Goal: Understand process/instructions: Learn about a topic

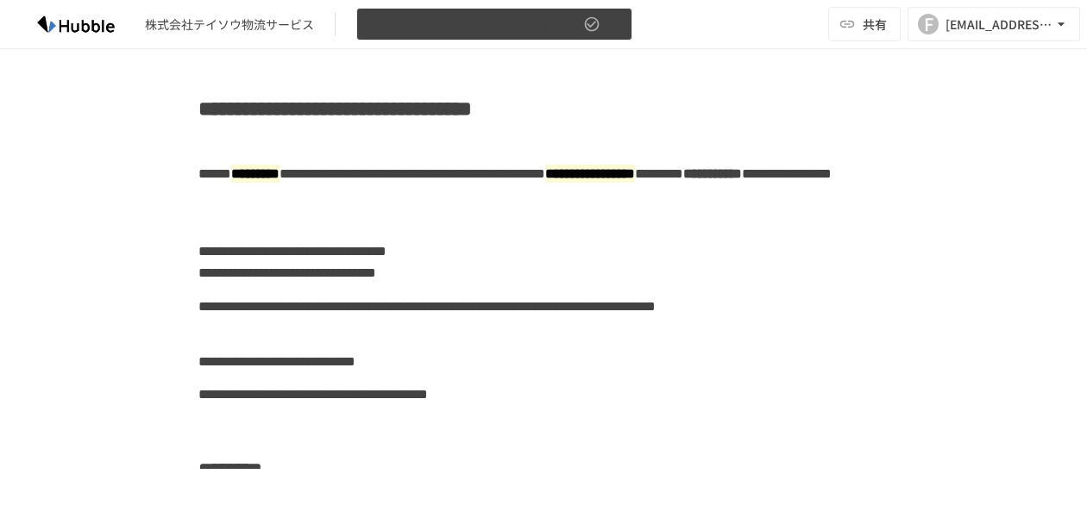
click at [611, 24] on icon "button" at bounding box center [612, 23] width 7 height 3
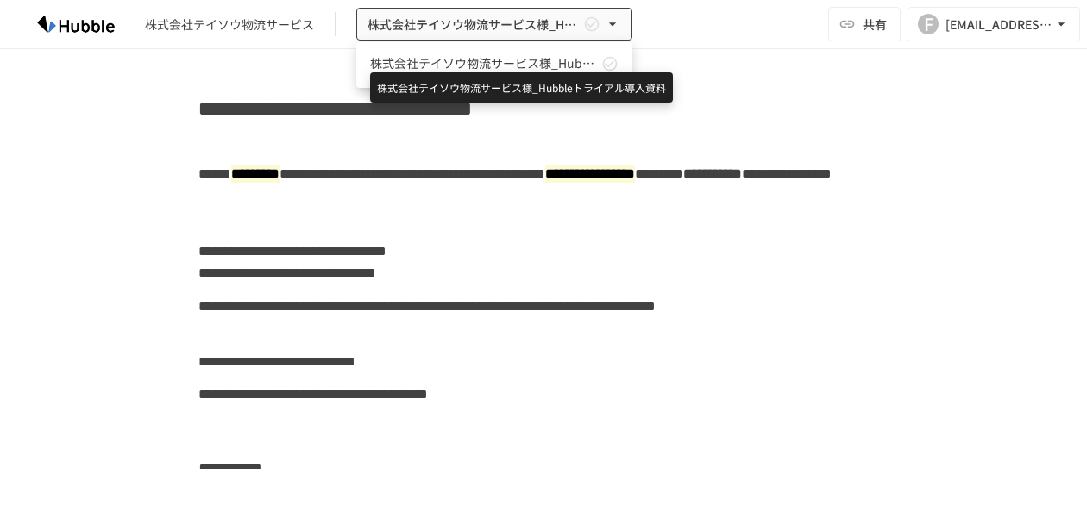
click at [482, 59] on span "株式会社テイソウ物流サービス様_Hubbleトライアル導入資料" at bounding box center [484, 63] width 228 height 18
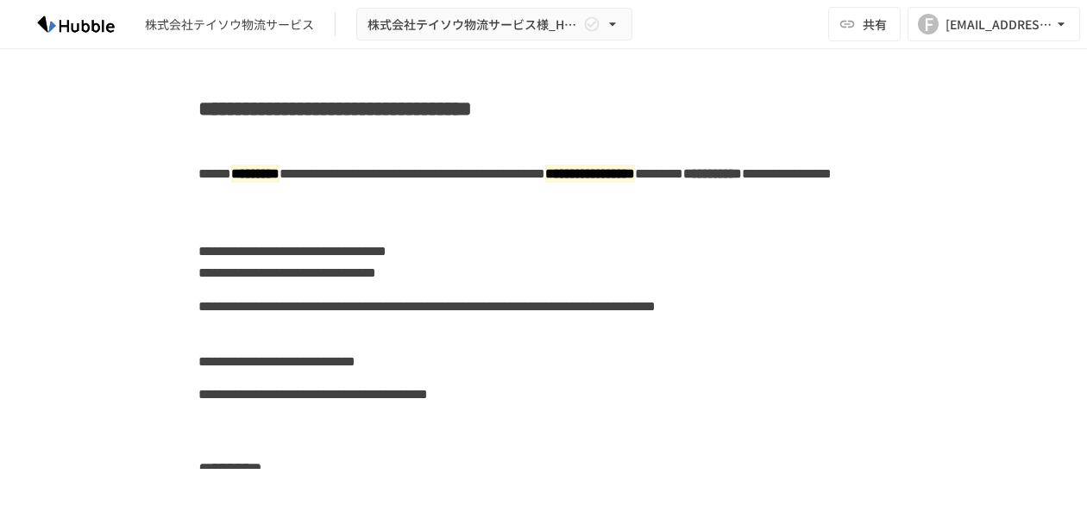
click at [753, 181] on div "**********" at bounding box center [543, 197] width 1052 height 78
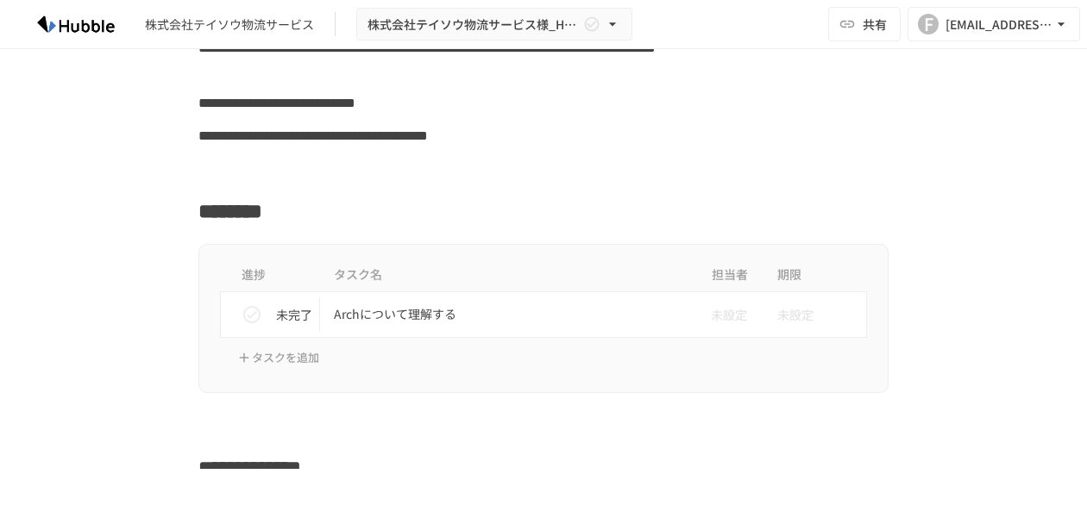
scroll to position [345, 0]
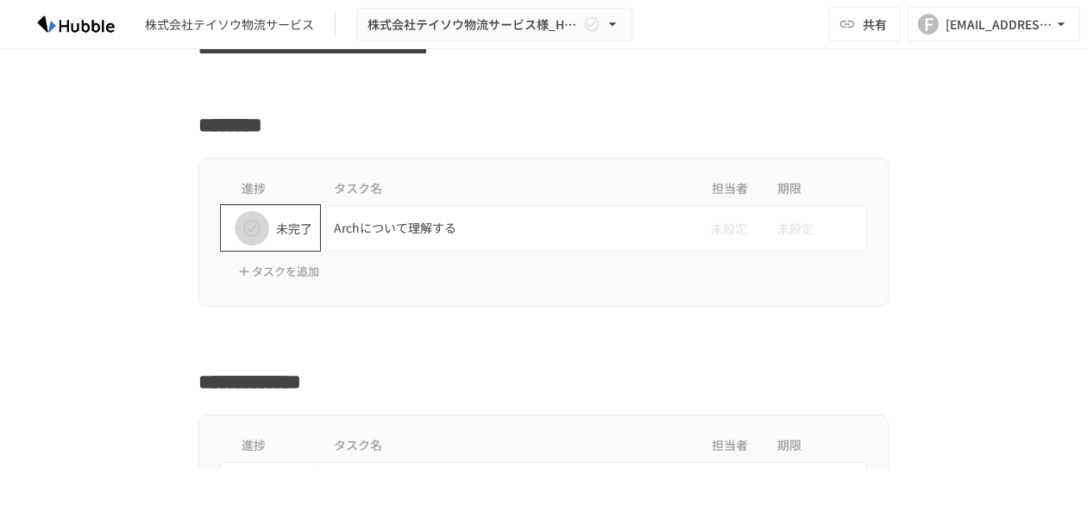
click at [246, 229] on icon "status" at bounding box center [251, 228] width 21 height 21
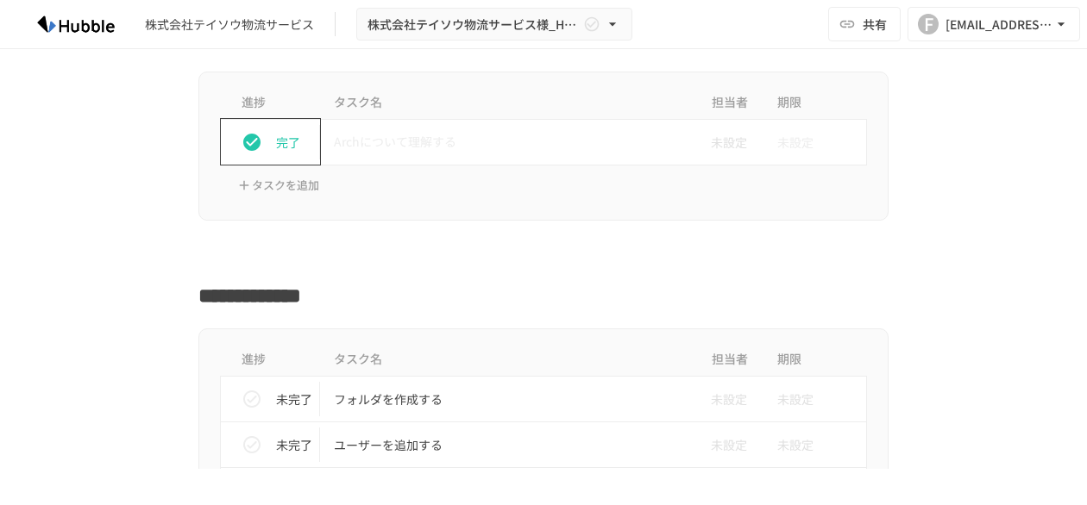
scroll to position [517, 0]
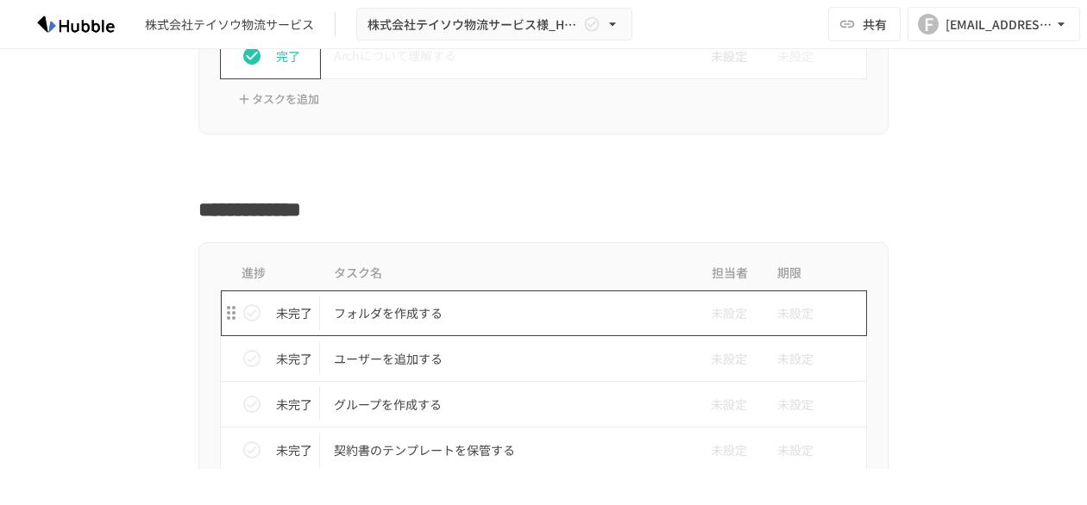
click at [385, 311] on p "フォルダを作成する" at bounding box center [507, 314] width 347 height 22
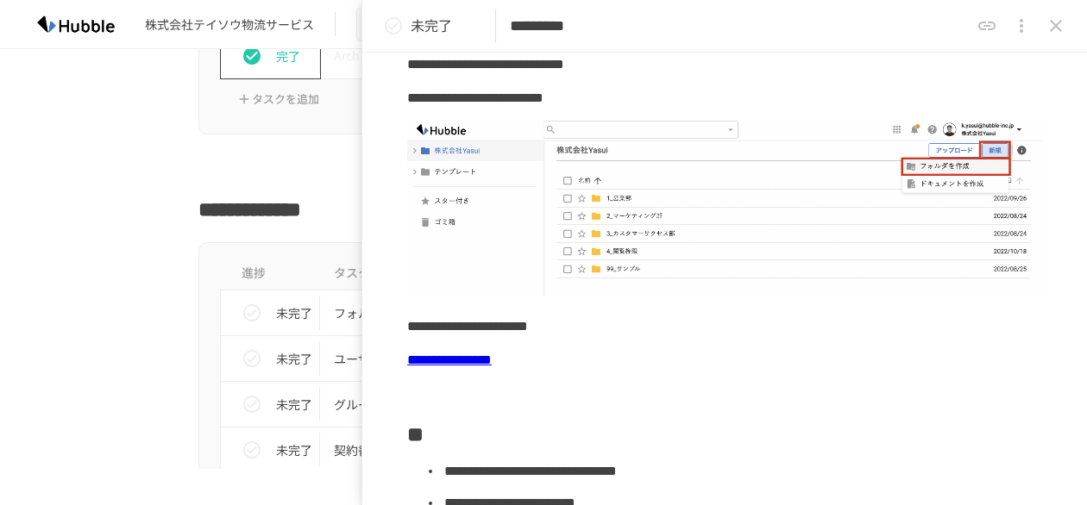
scroll to position [431, 0]
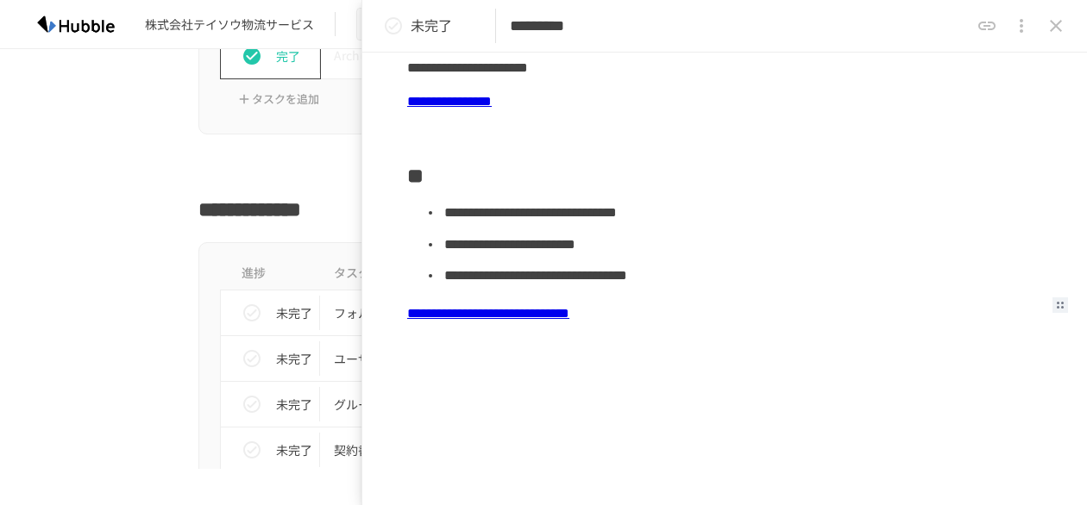
click at [553, 310] on link "**********" at bounding box center [488, 313] width 162 height 13
click at [605, 378] on div "**********" at bounding box center [724, 185] width 635 height 874
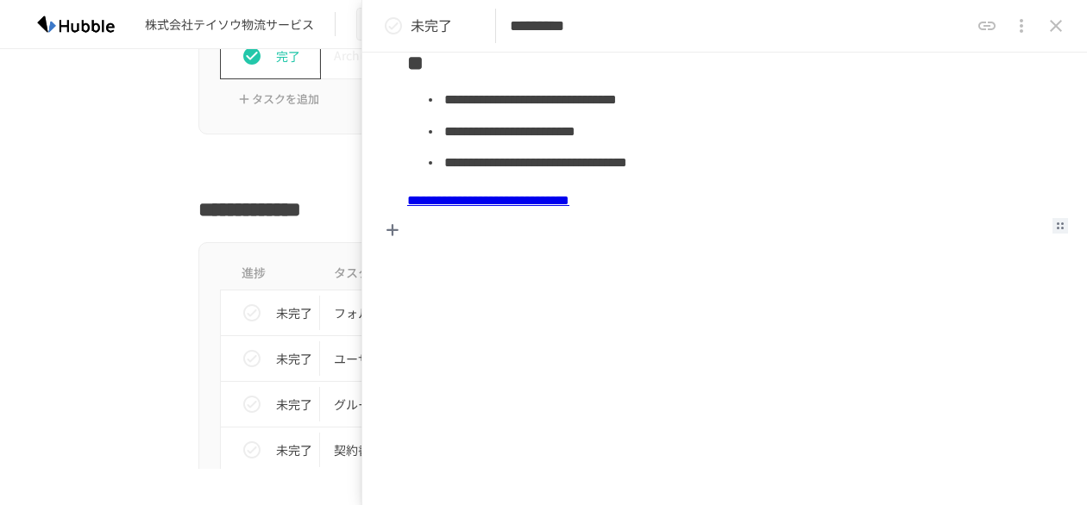
scroll to position [372, 0]
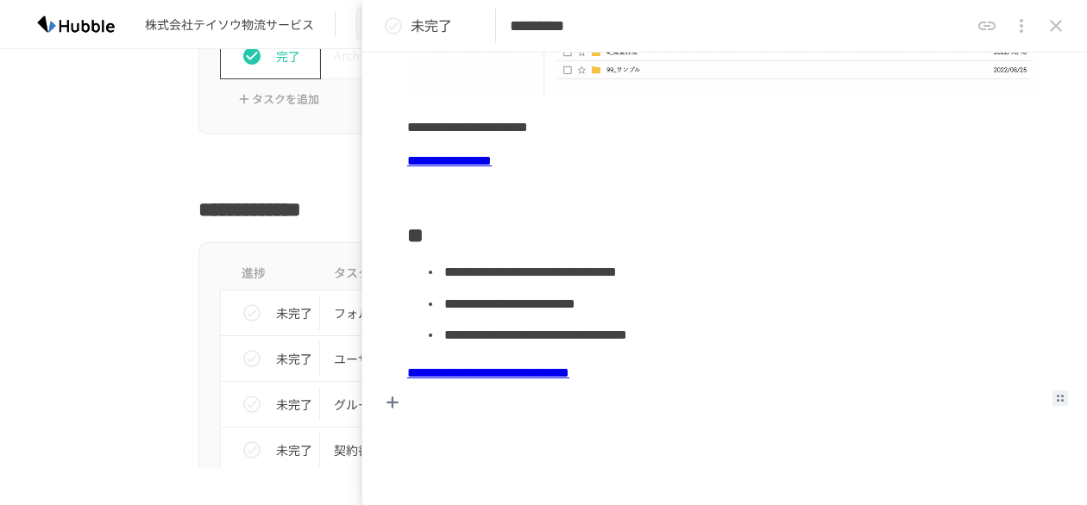
click at [396, 26] on icon "status" at bounding box center [393, 26] width 21 height 21
click at [753, 31] on icon "close drawer" at bounding box center [1055, 26] width 21 height 21
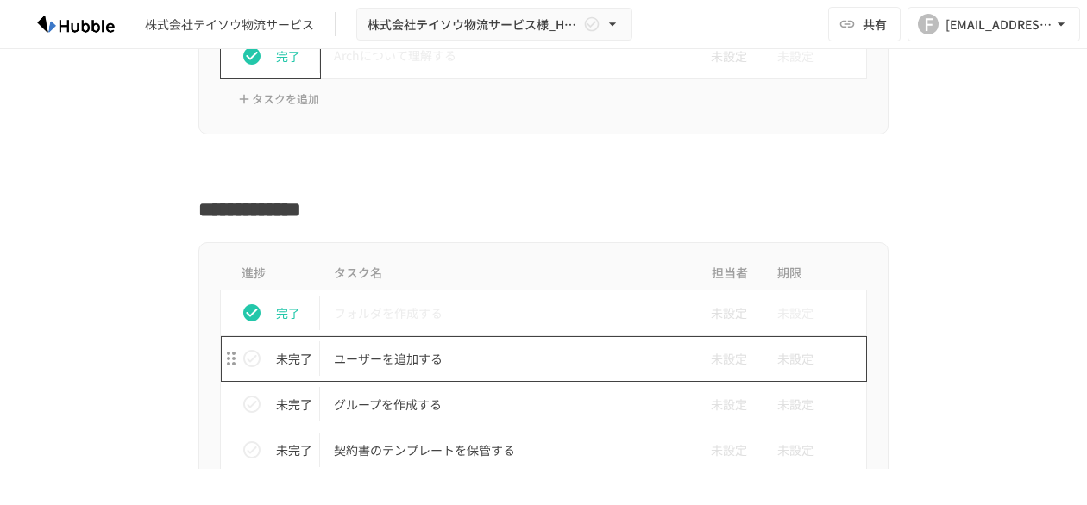
click at [392, 361] on p "ユーザーを追加する" at bounding box center [507, 359] width 347 height 22
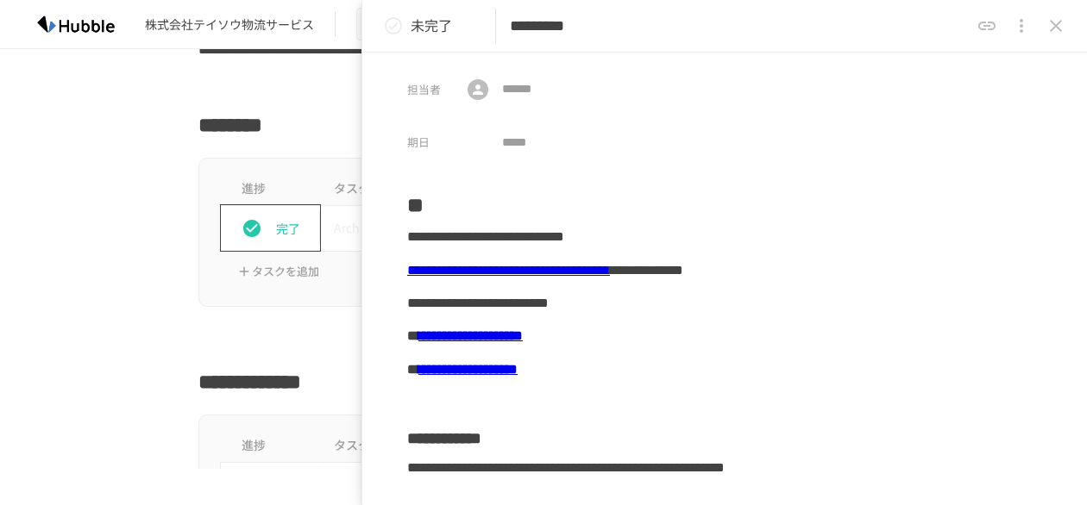
click at [112, 279] on div "進捗 タスク名 担当者 期限 完了 Archについて理解する 未設定 未設定 タスクを追加" at bounding box center [543, 232] width 1052 height 149
click at [753, 21] on icon "close drawer" at bounding box center [1056, 26] width 12 height 12
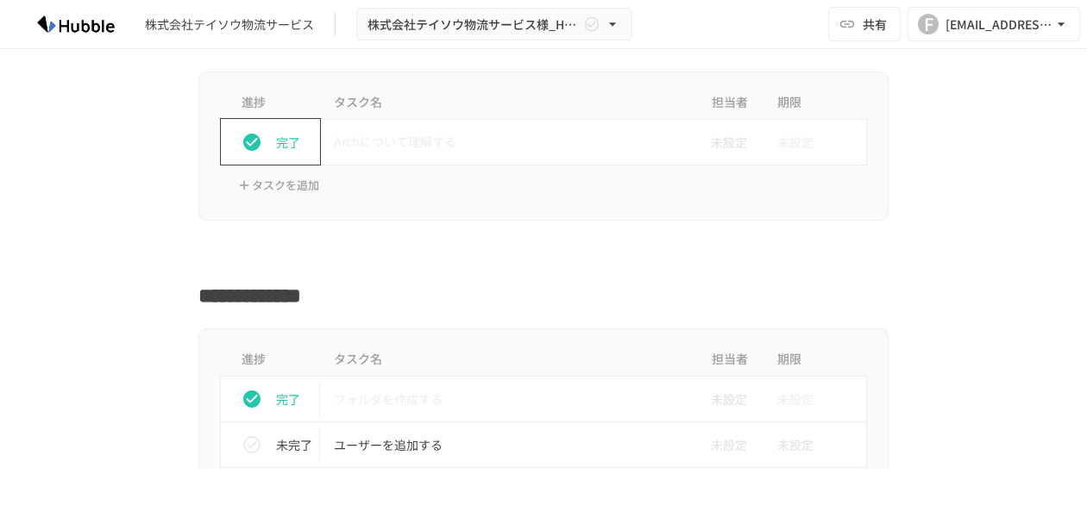
scroll to position [517, 0]
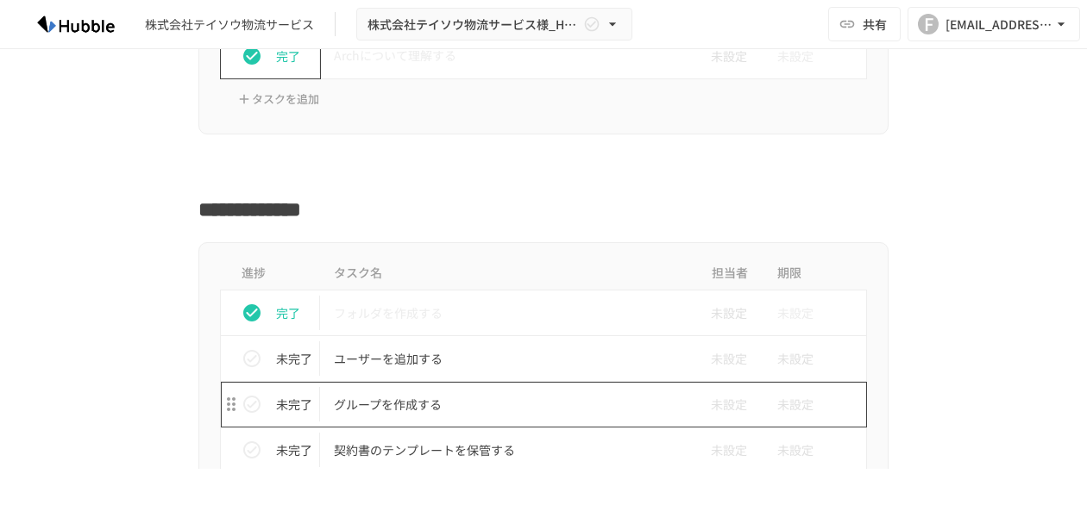
click at [385, 404] on p "グループを作成する" at bounding box center [507, 405] width 347 height 22
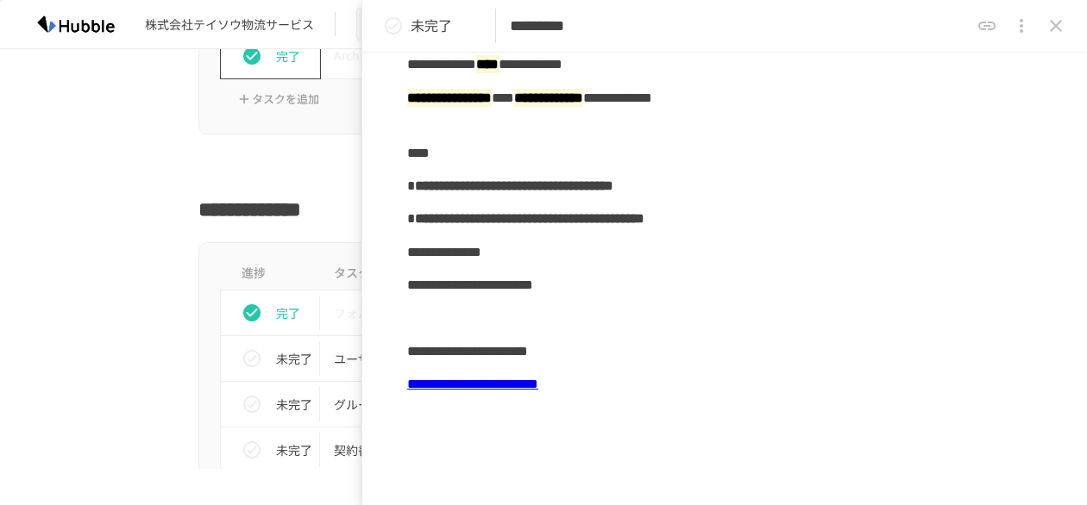
scroll to position [259, 0]
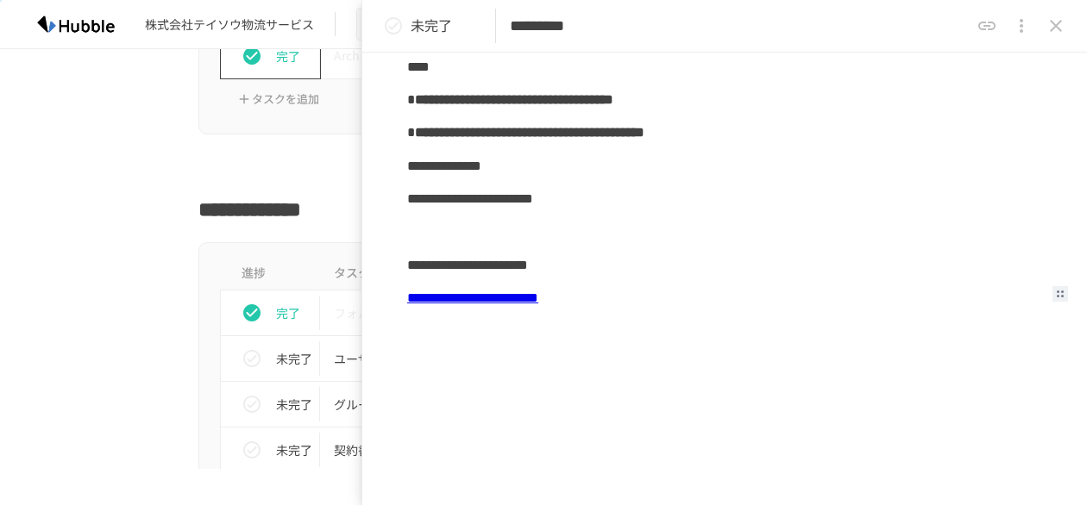
click at [521, 295] on link "**********" at bounding box center [472, 297] width 131 height 13
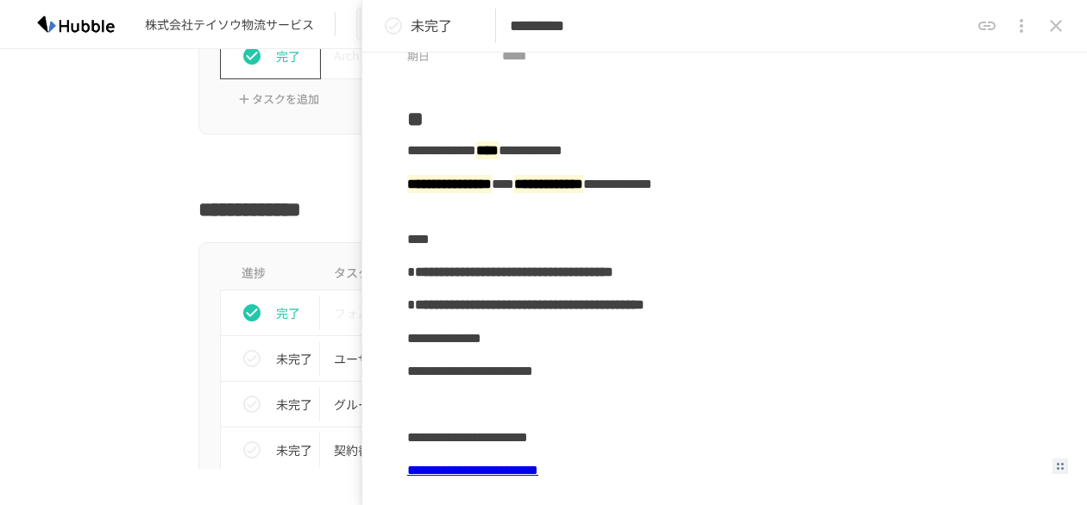
scroll to position [0, 0]
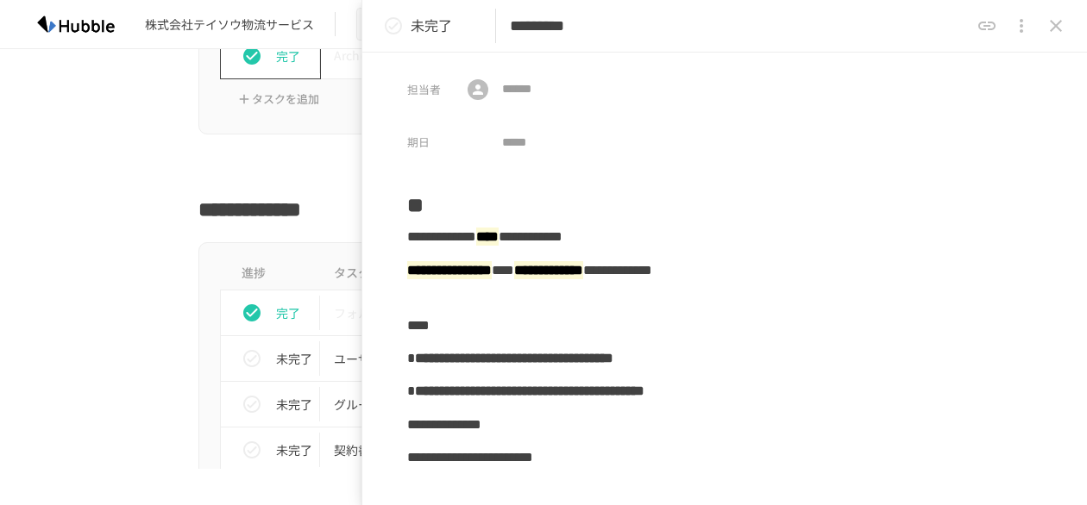
click at [17, 191] on div "**********" at bounding box center [543, 205] width 1052 height 41
click at [53, 204] on div "**********" at bounding box center [543, 205] width 1052 height 41
click at [753, 23] on button "close drawer" at bounding box center [1055, 26] width 34 height 34
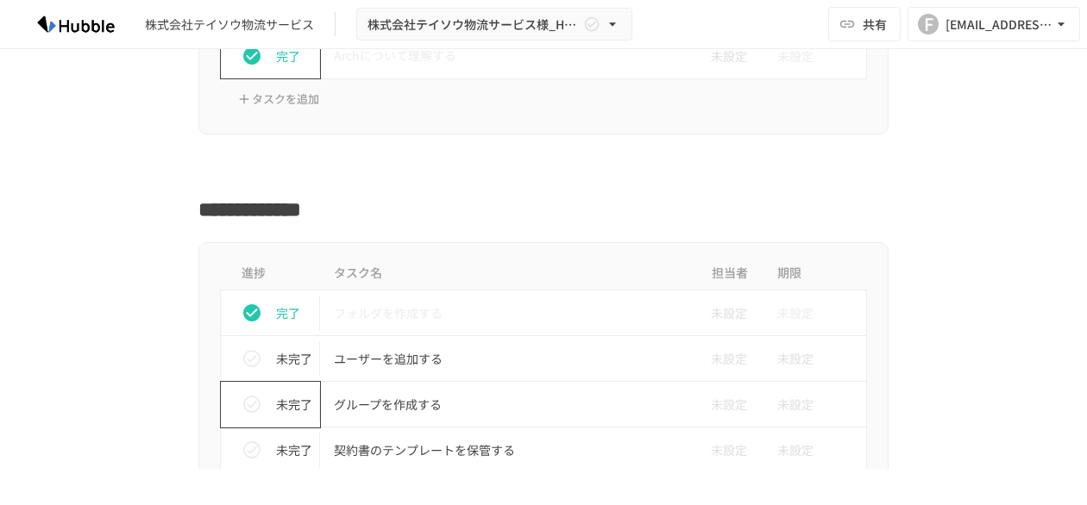
click at [243, 403] on icon "status" at bounding box center [251, 404] width 17 height 17
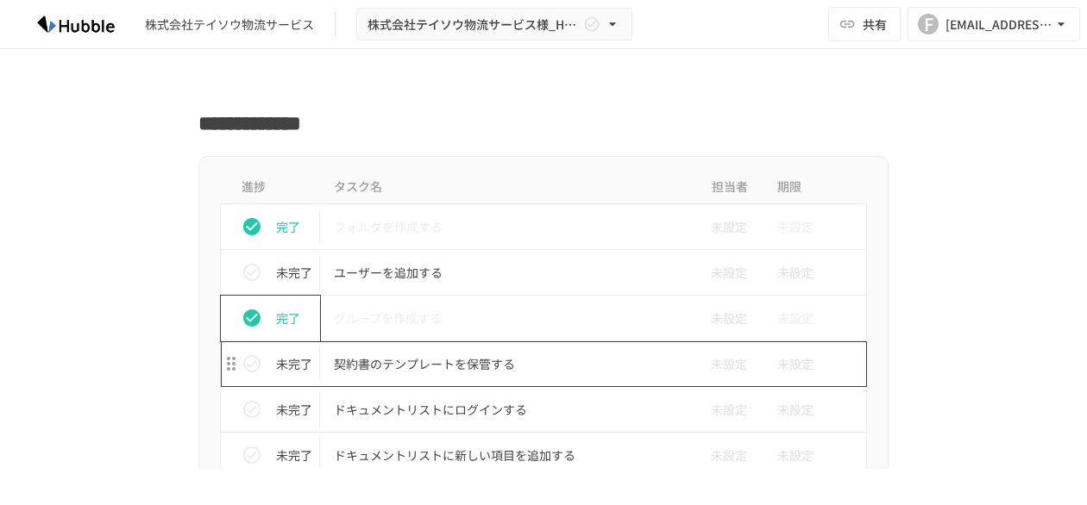
click at [435, 362] on p "契約書のテンプレートを保管する" at bounding box center [507, 365] width 347 height 22
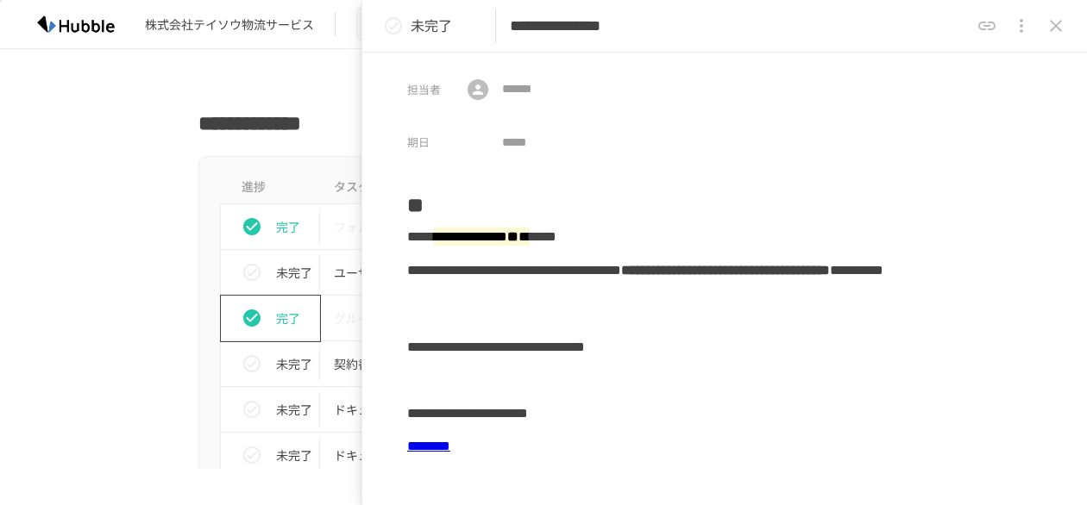
click at [450, 450] on link "********" at bounding box center [428, 446] width 43 height 13
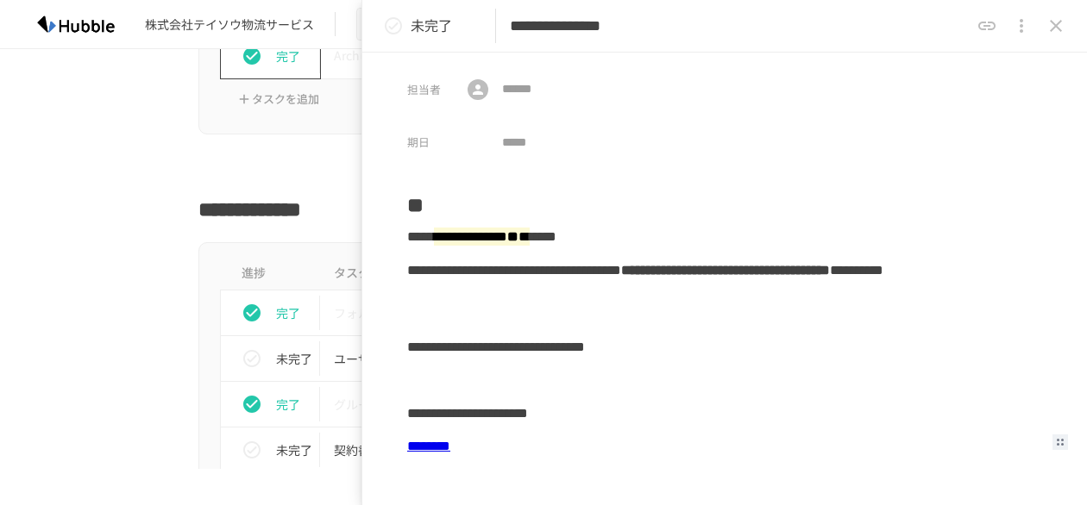
click at [753, 25] on icon "close drawer" at bounding box center [1055, 26] width 21 height 21
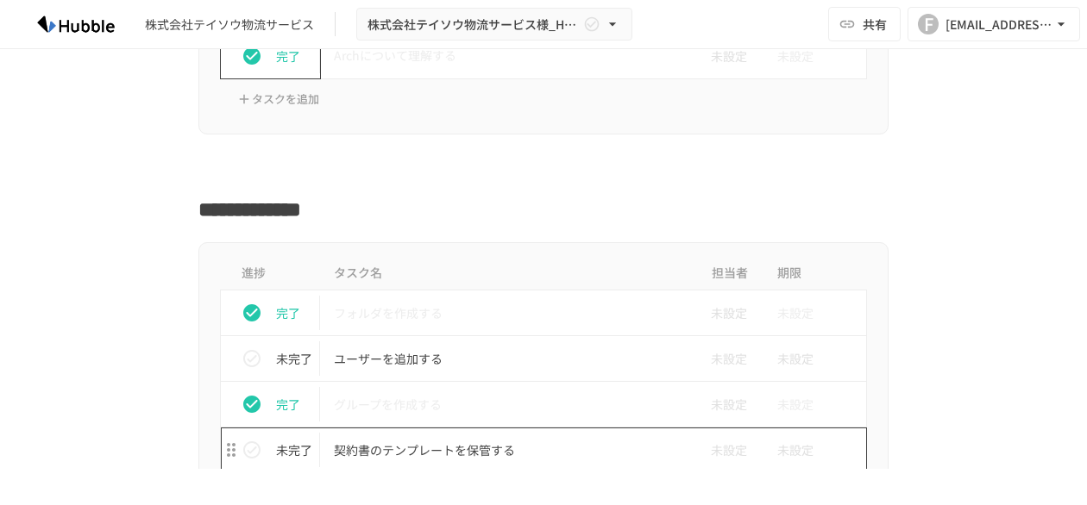
scroll to position [604, 0]
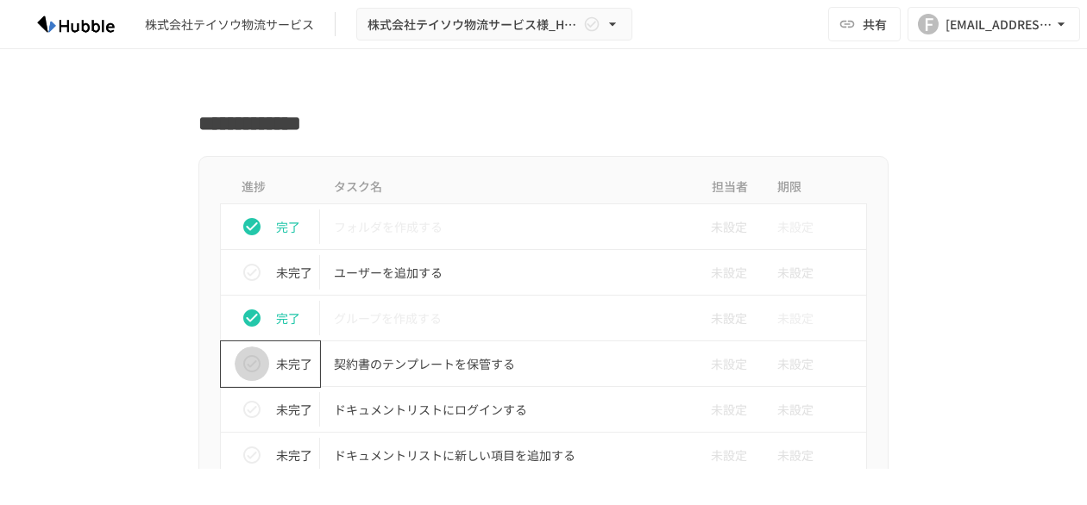
click at [241, 364] on icon "status" at bounding box center [251, 364] width 21 height 21
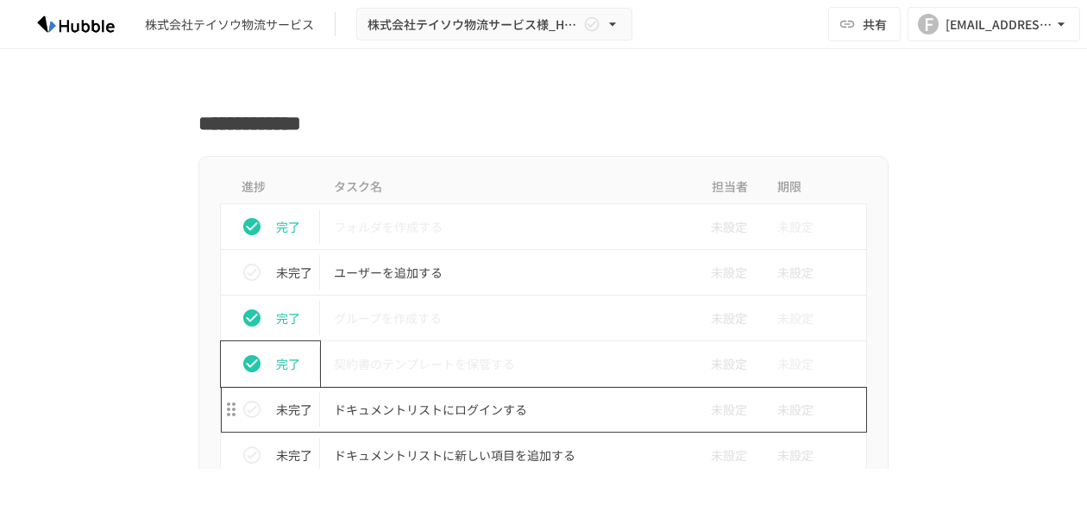
click at [411, 413] on p "ドキュメントリストにログインする" at bounding box center [507, 410] width 347 height 22
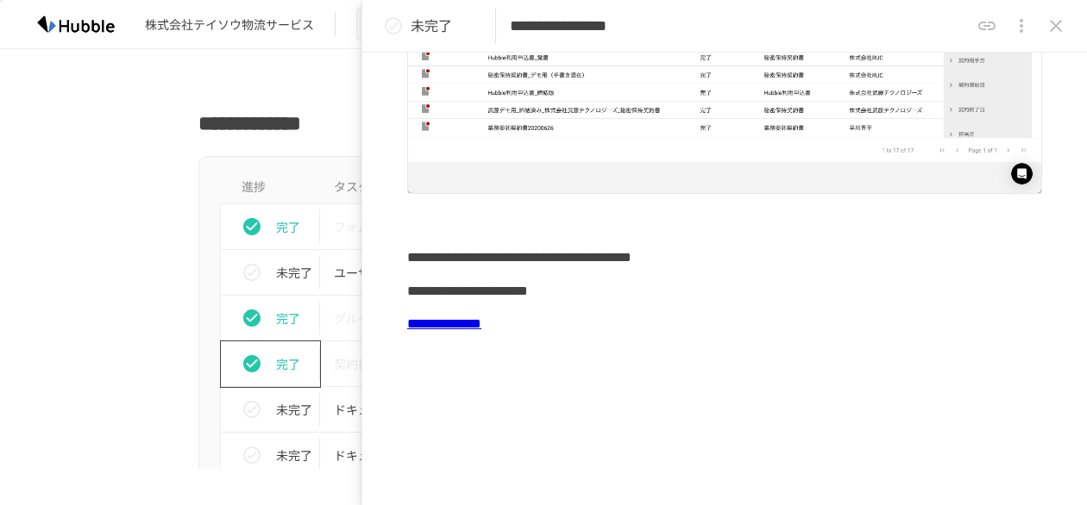
scroll to position [305, 0]
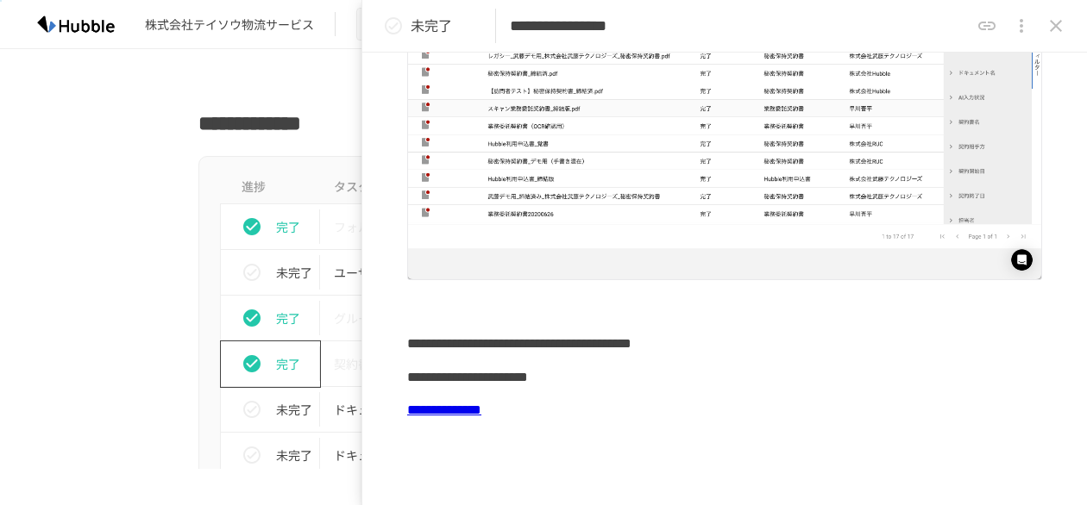
click at [481, 406] on link "**********" at bounding box center [444, 410] width 74 height 13
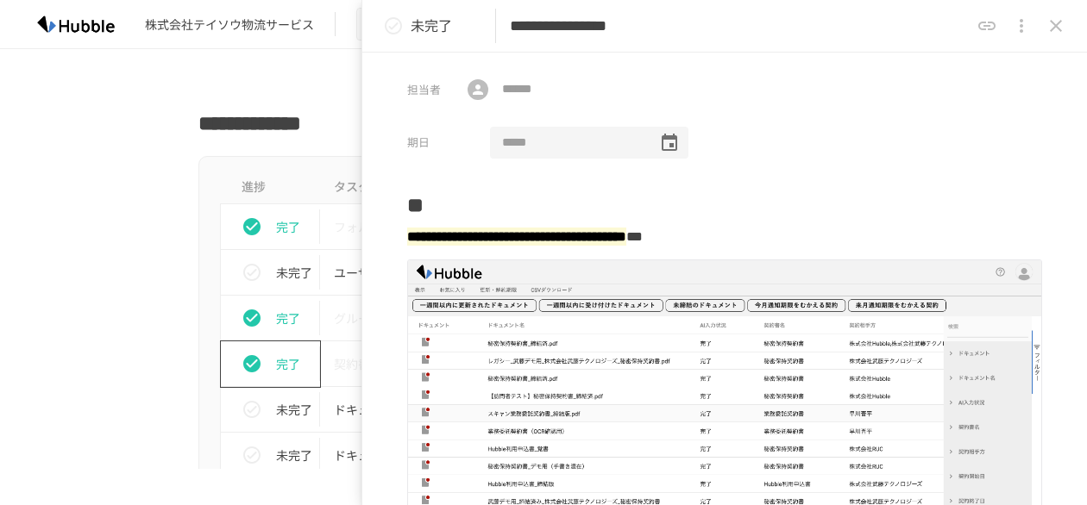
scroll to position [0, 0]
click at [753, 27] on icon "close drawer" at bounding box center [1055, 26] width 21 height 21
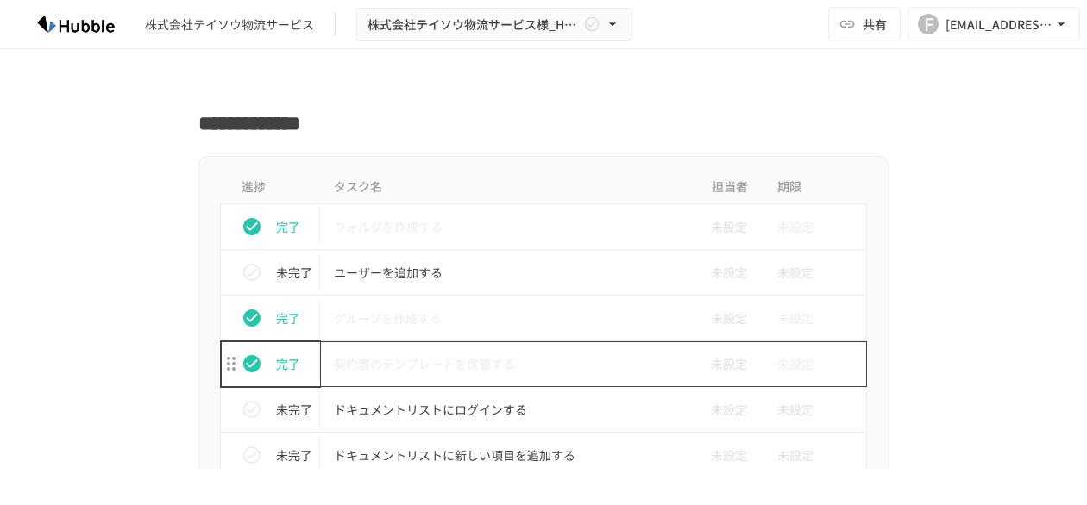
click at [444, 368] on p "契約書のテンプレートを保管する" at bounding box center [507, 365] width 347 height 22
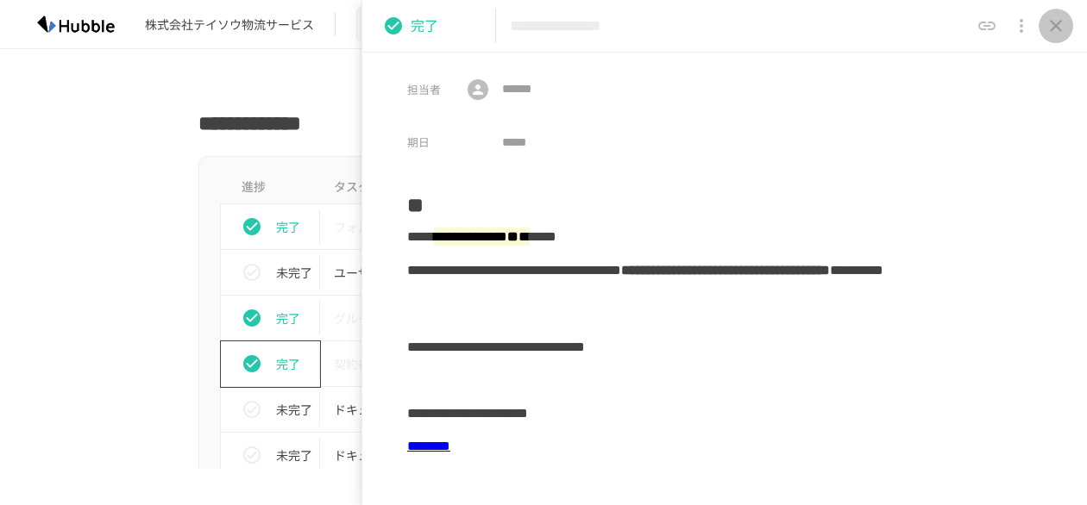
click at [753, 21] on icon "close drawer" at bounding box center [1055, 26] width 21 height 21
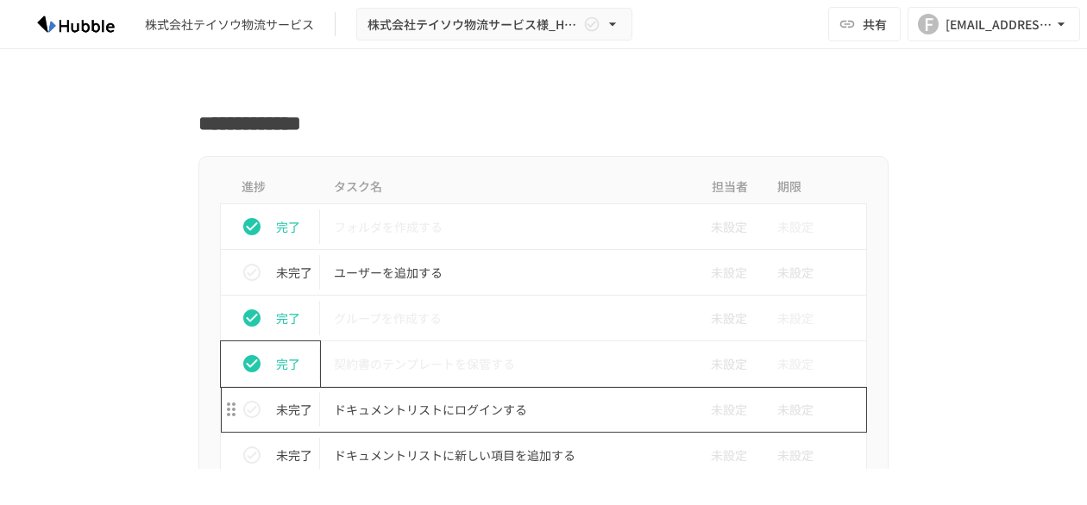
click at [431, 410] on p "ドキュメントリストにログインする" at bounding box center [507, 410] width 347 height 22
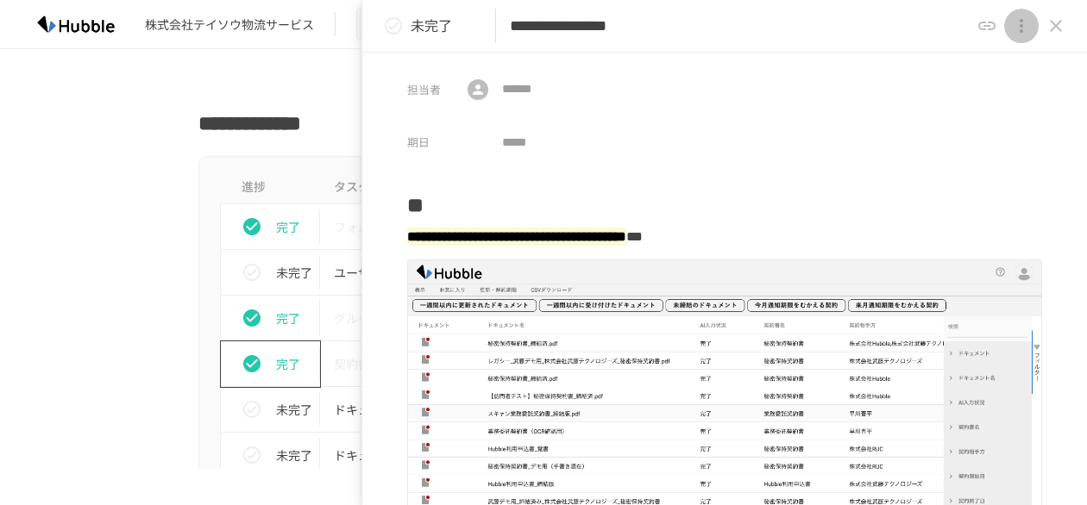
click at [753, 28] on icon "close drawer" at bounding box center [1021, 26] width 21 height 21
click at [753, 28] on div at bounding box center [543, 252] width 1087 height 505
click at [753, 25] on icon "close drawer" at bounding box center [1056, 26] width 12 height 12
